Goal: Go to known website: Access a specific website the user already knows

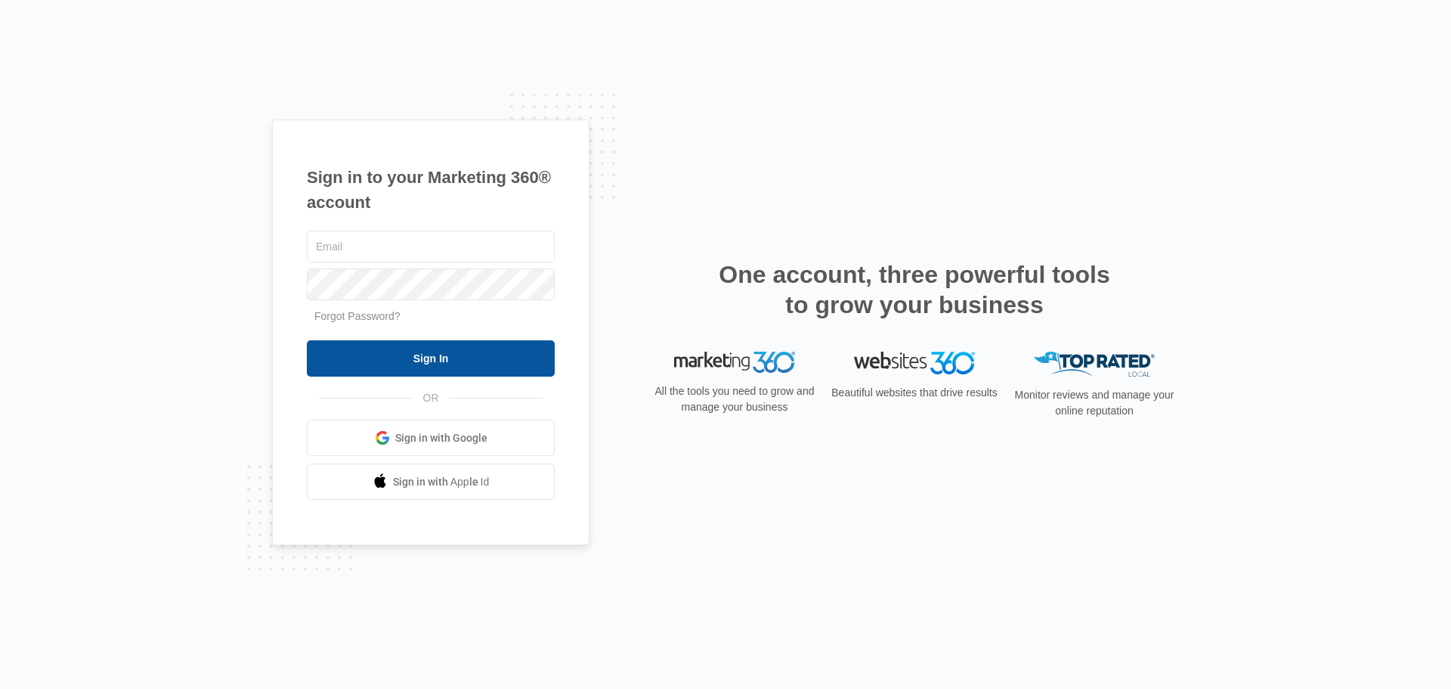
type input "[PERSON_NAME][EMAIL_ADDRESS][DOMAIN_NAME]"
click at [413, 359] on input "Sign In" at bounding box center [431, 358] width 248 height 36
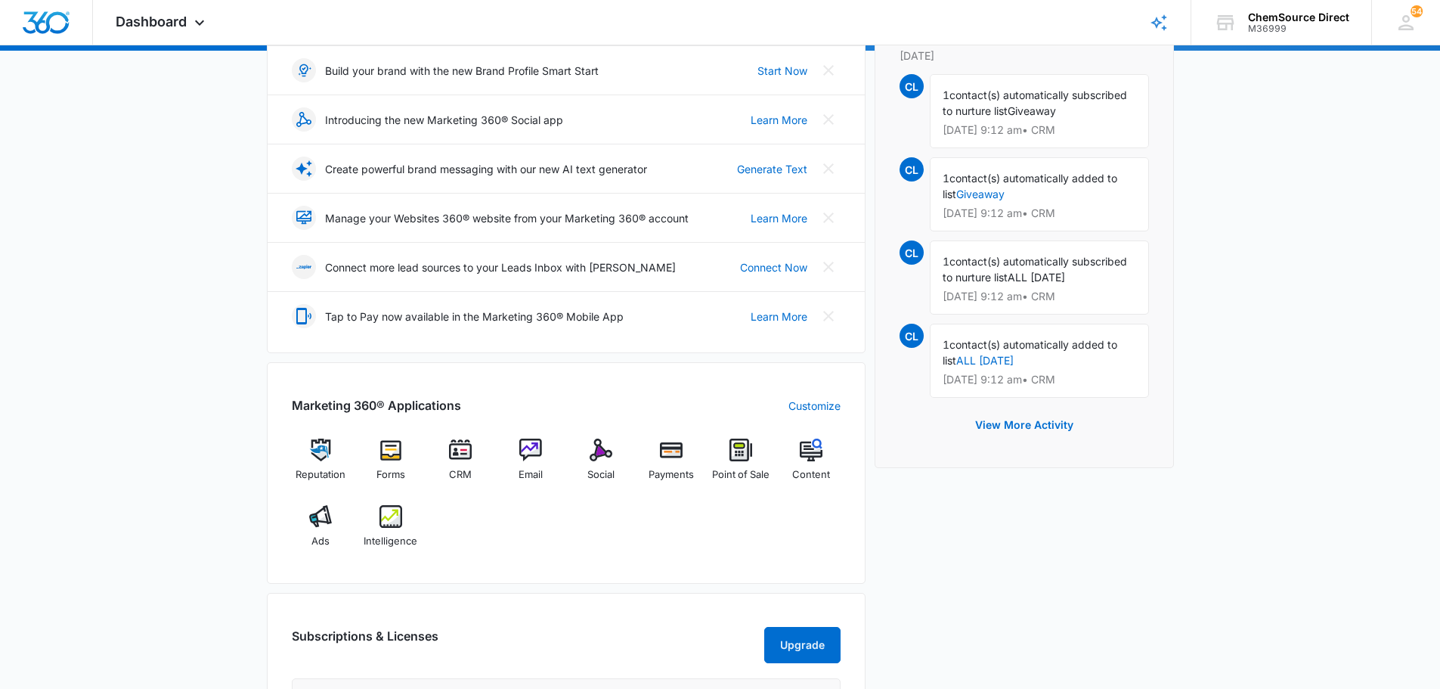
scroll to position [227, 0]
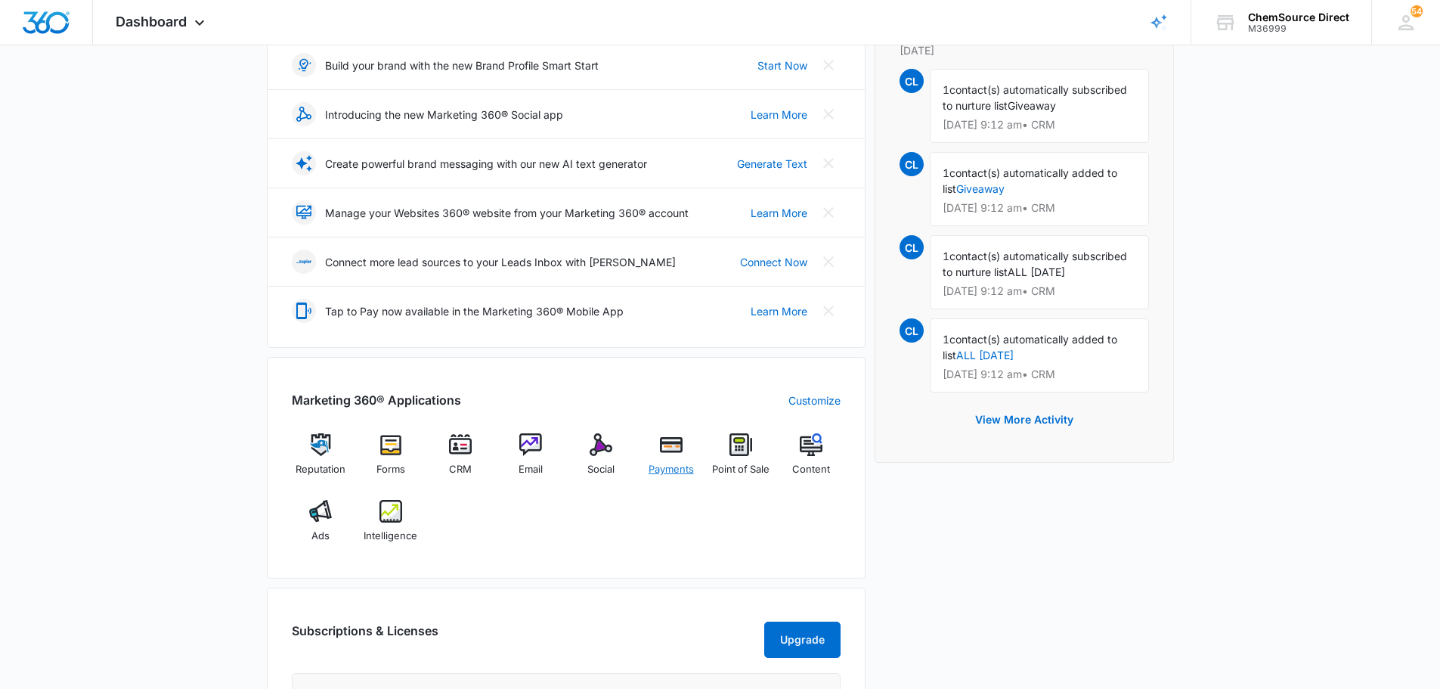
click at [665, 443] on img at bounding box center [671, 444] width 23 height 23
